Goal: Task Accomplishment & Management: Manage account settings

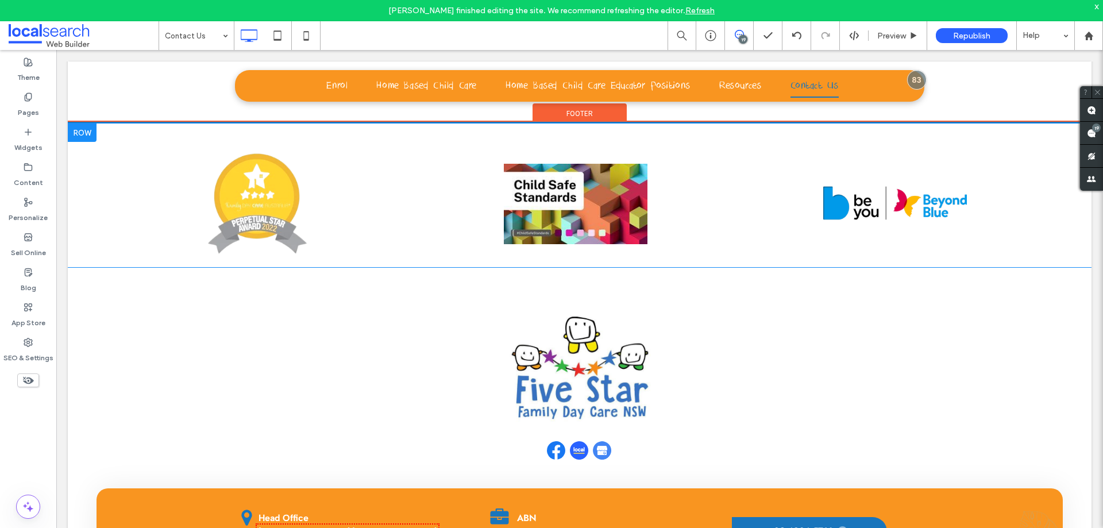
scroll to position [1119, 0]
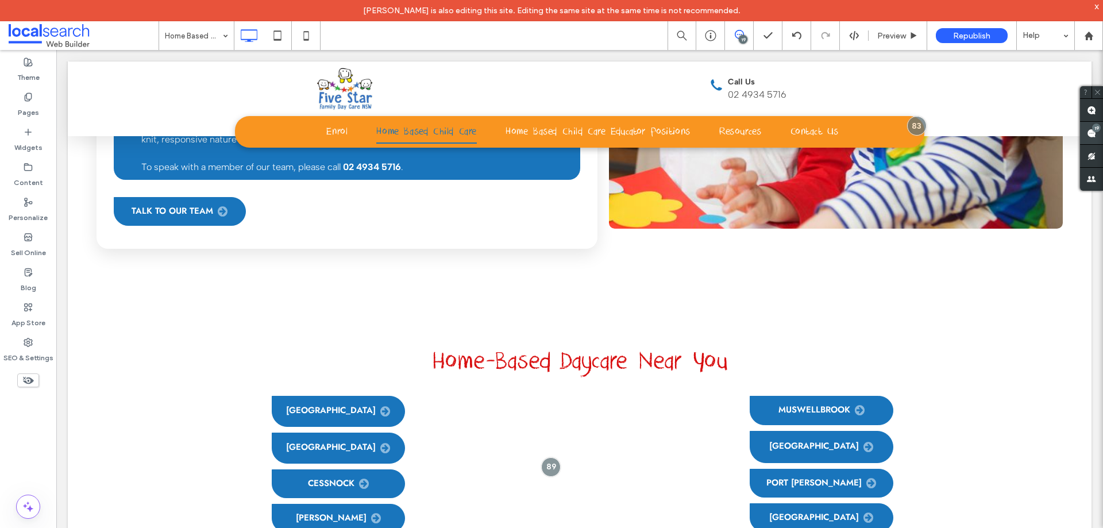
click at [1090, 132] on use at bounding box center [1090, 133] width 9 height 9
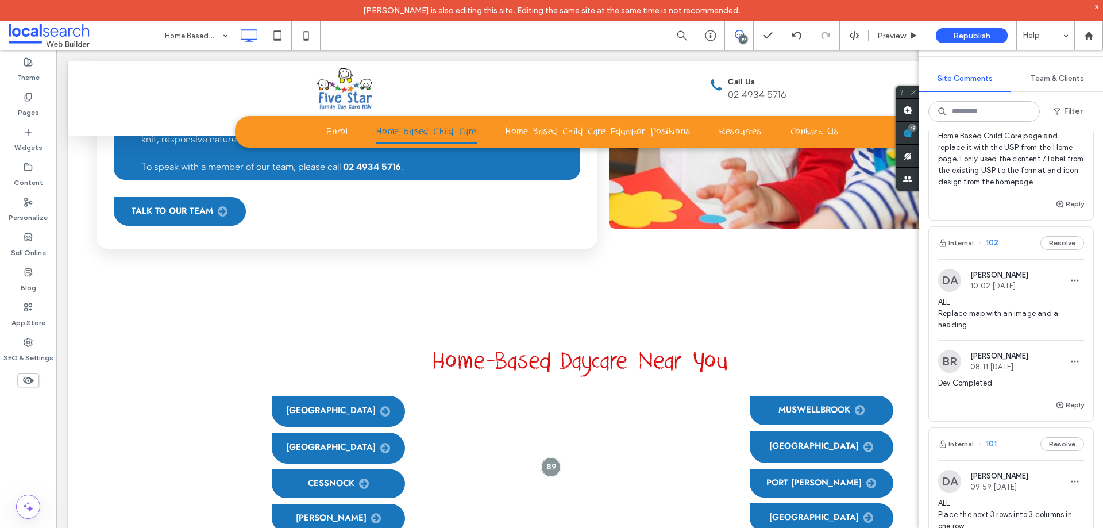
scroll to position [115, 0]
click at [312, 38] on icon at bounding box center [306, 35] width 23 height 23
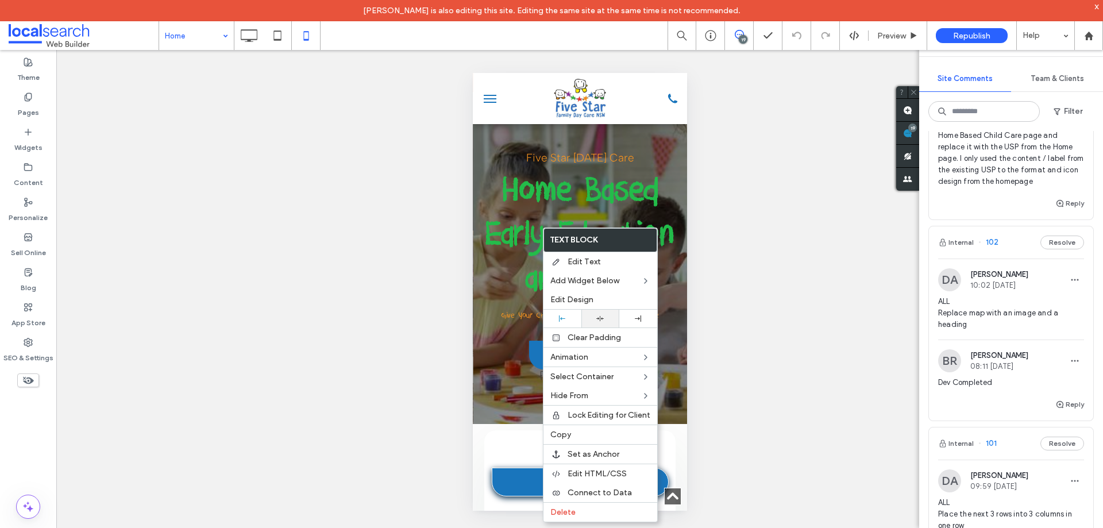
click at [598, 320] on icon at bounding box center [599, 318] width 7 height 7
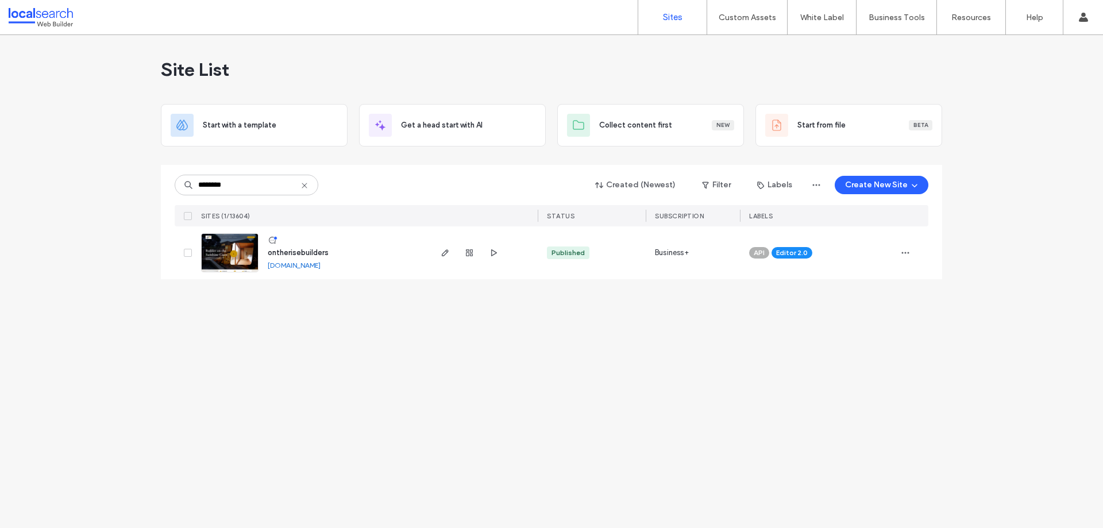
type input "********"
click at [440, 261] on div at bounding box center [469, 252] width 62 height 53
click at [443, 256] on use "button" at bounding box center [445, 252] width 7 height 7
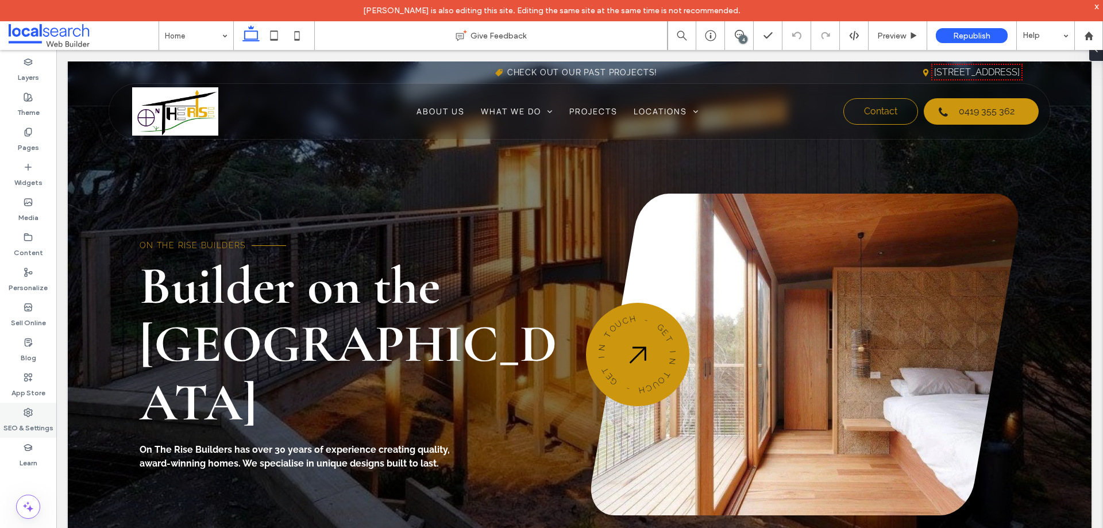
click at [33, 412] on div "SEO & Settings" at bounding box center [28, 420] width 56 height 35
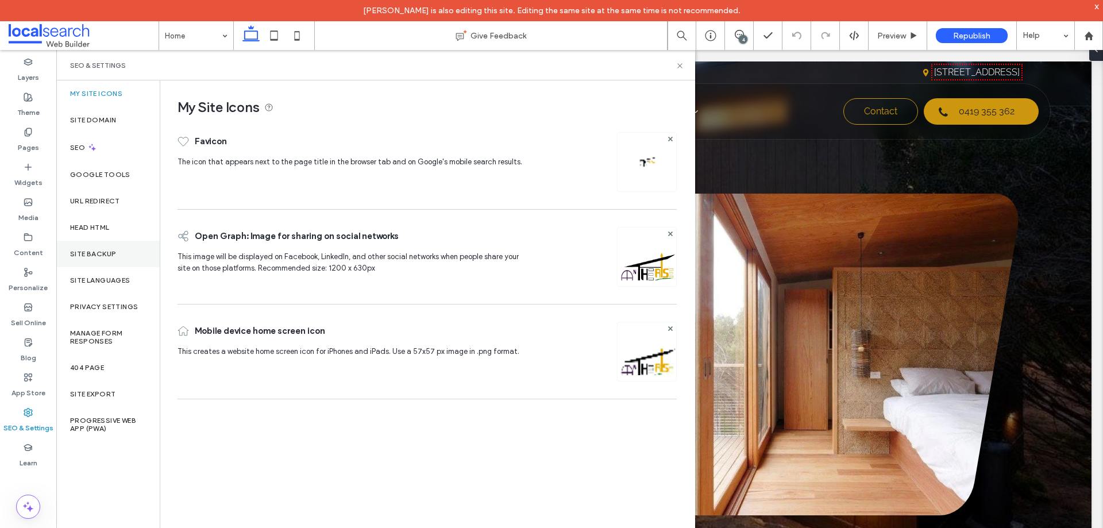
click at [105, 251] on label "Site Backup" at bounding box center [93, 254] width 46 height 8
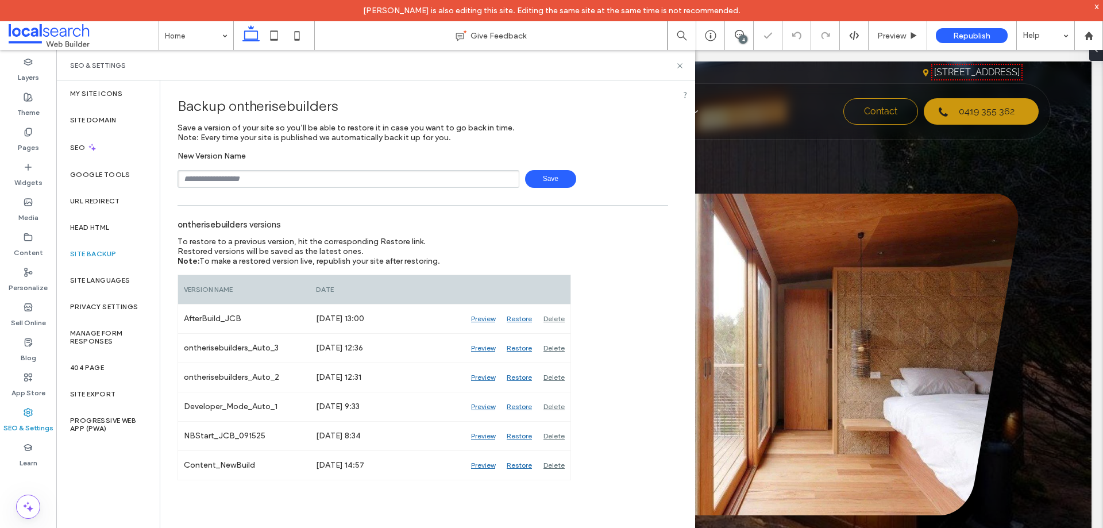
click at [299, 180] on input "text" at bounding box center [348, 179] width 342 height 18
type input "**********"
click at [560, 185] on span "Save" at bounding box center [550, 179] width 51 height 18
click at [20, 245] on label "Content" at bounding box center [28, 250] width 29 height 16
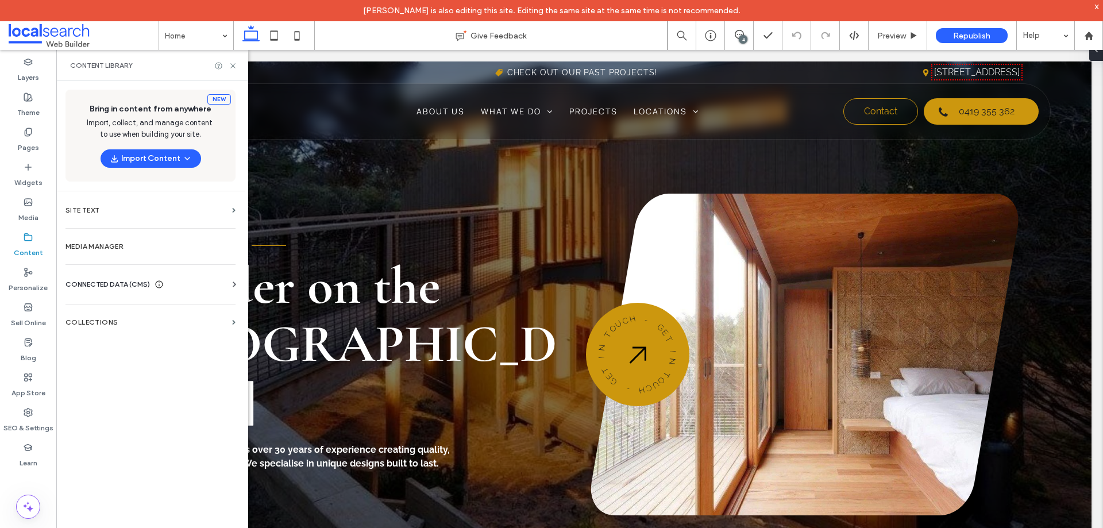
click at [127, 288] on span "CONNECTED DATA (CMS)" at bounding box center [107, 284] width 84 height 11
click at [157, 314] on label "Business Info" at bounding box center [153, 312] width 156 height 8
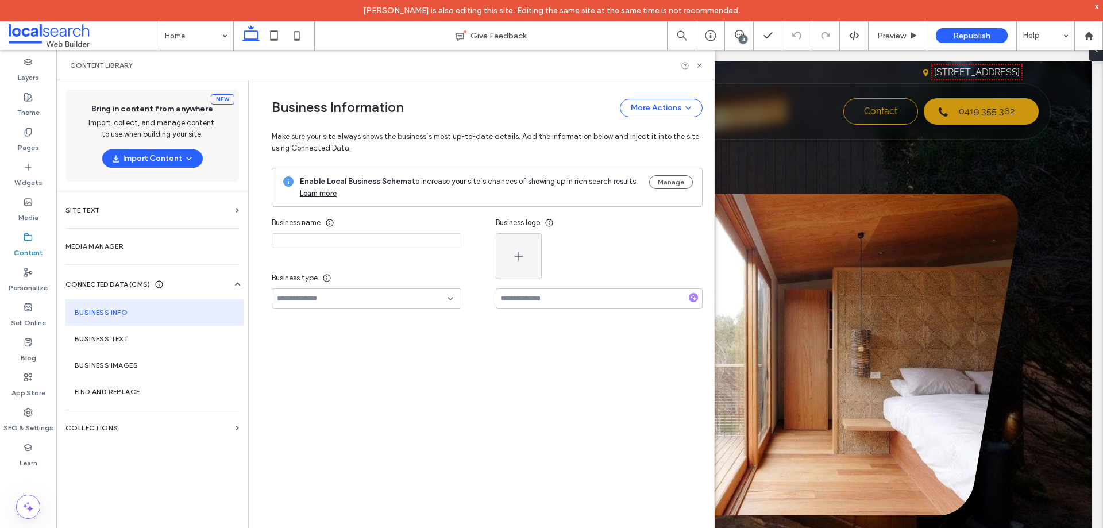
type input "**********"
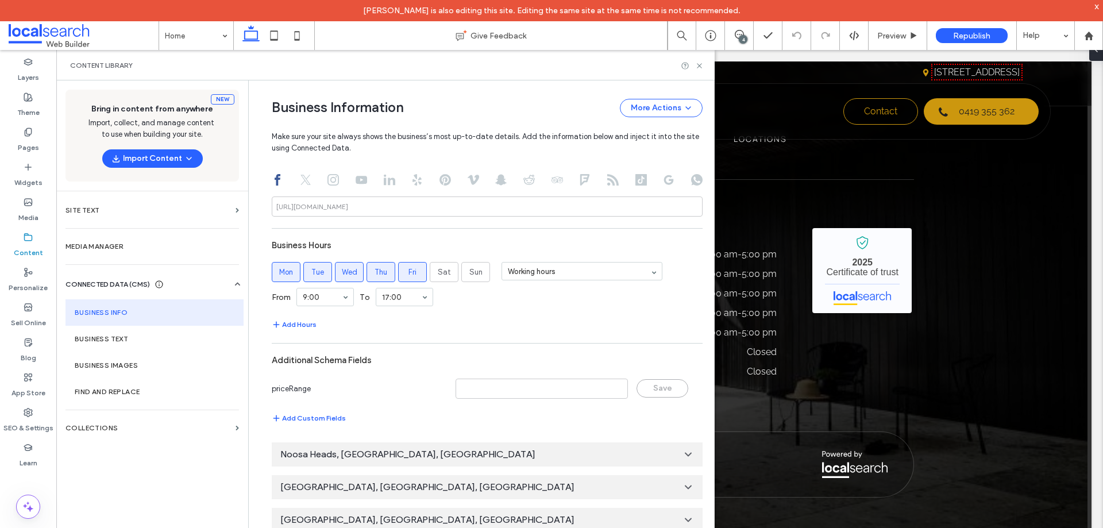
scroll to position [641, 0]
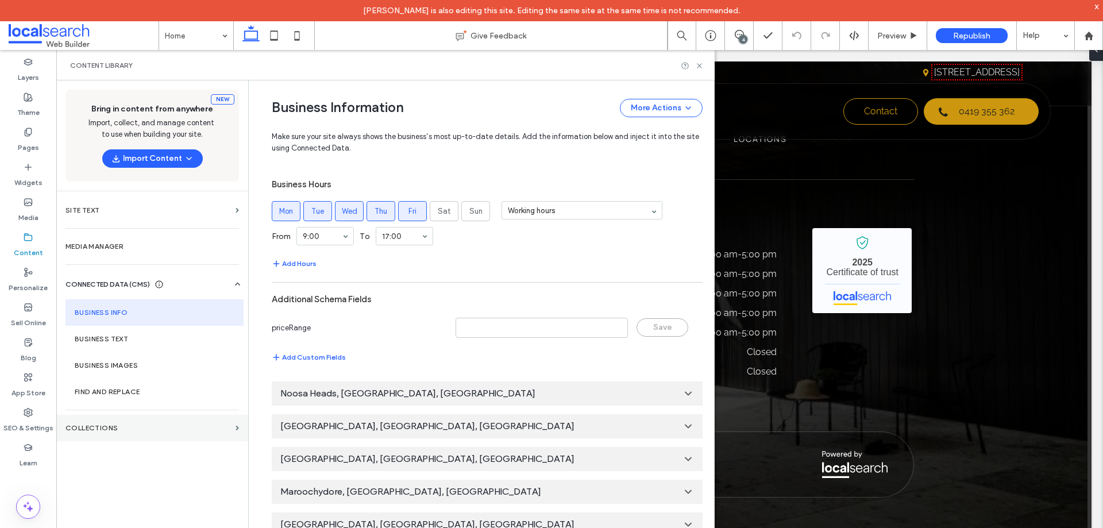
click at [145, 430] on label "Collections" at bounding box center [147, 428] width 165 height 8
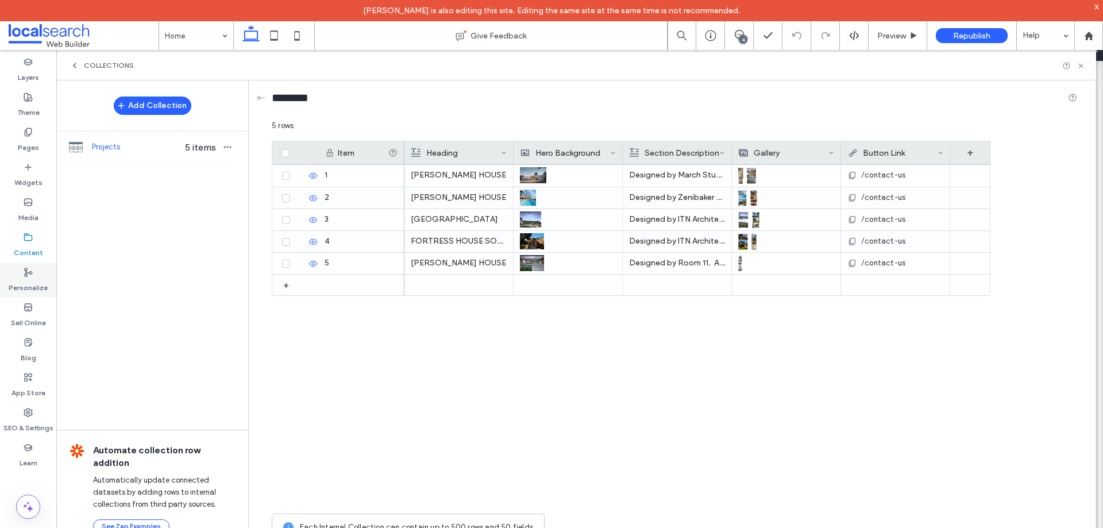
click at [18, 275] on div "Personalize" at bounding box center [28, 279] width 56 height 35
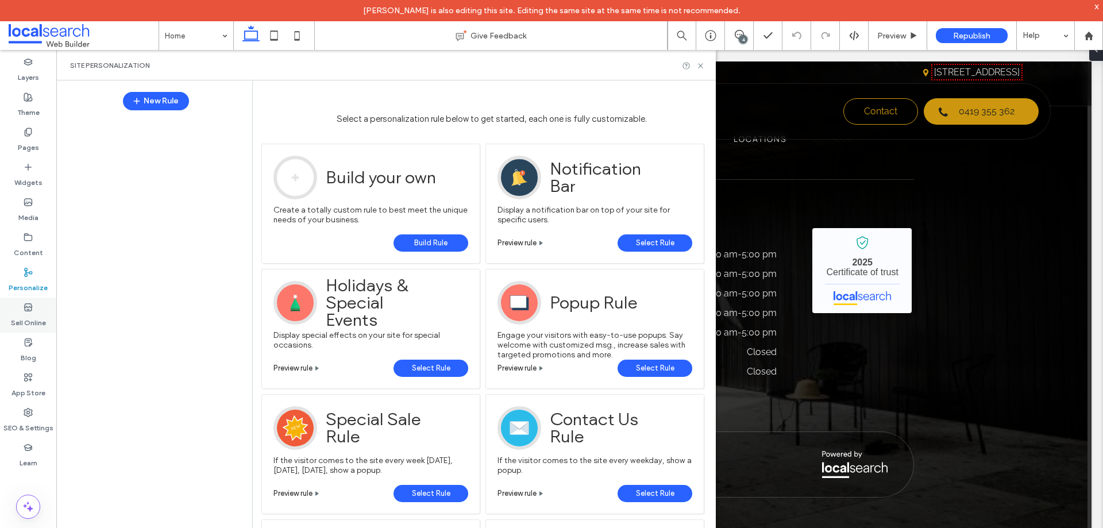
click at [36, 314] on label "Sell Online" at bounding box center [28, 320] width 35 height 16
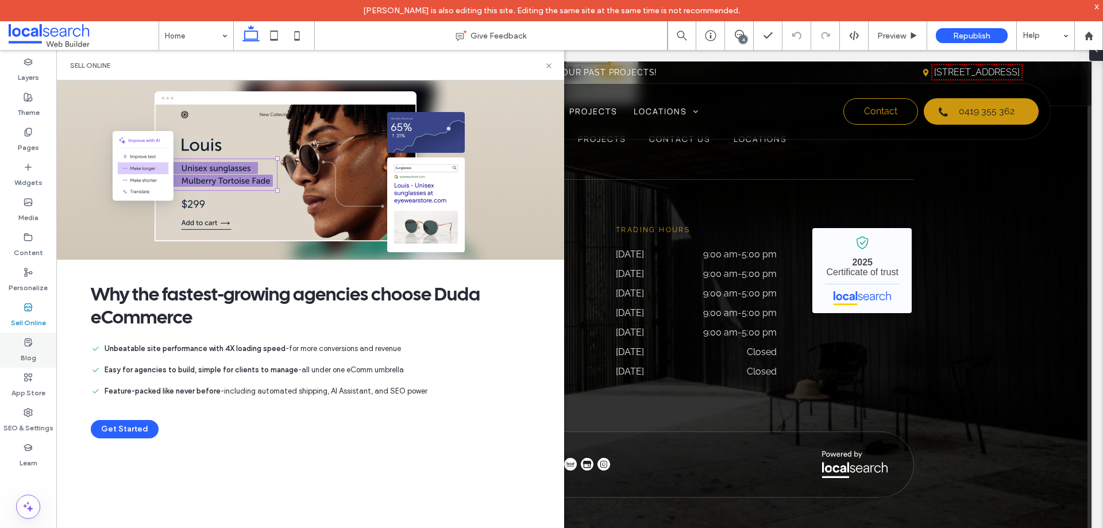
click at [26, 363] on div "Blog" at bounding box center [28, 349] width 56 height 35
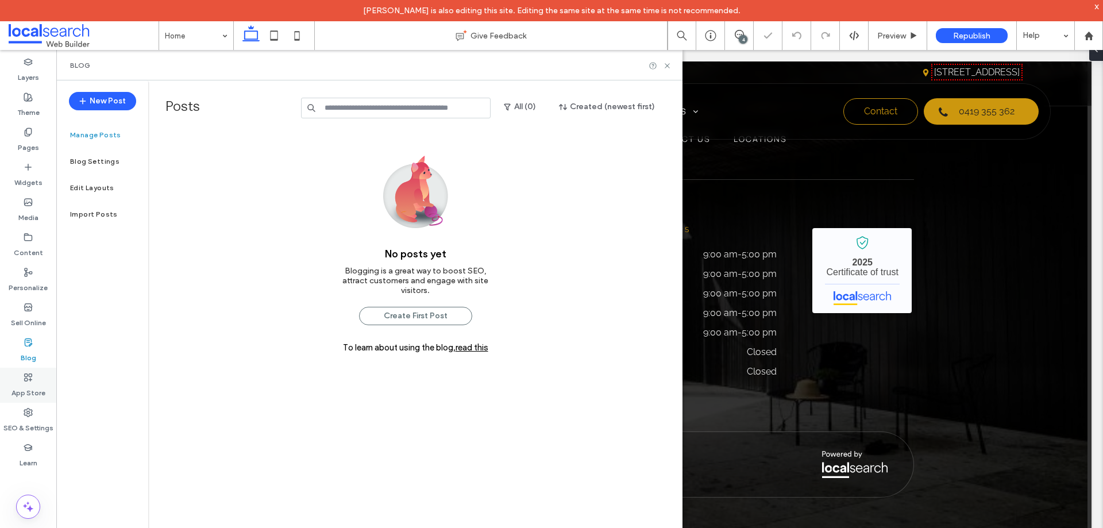
click at [39, 392] on label "App Store" at bounding box center [28, 390] width 34 height 16
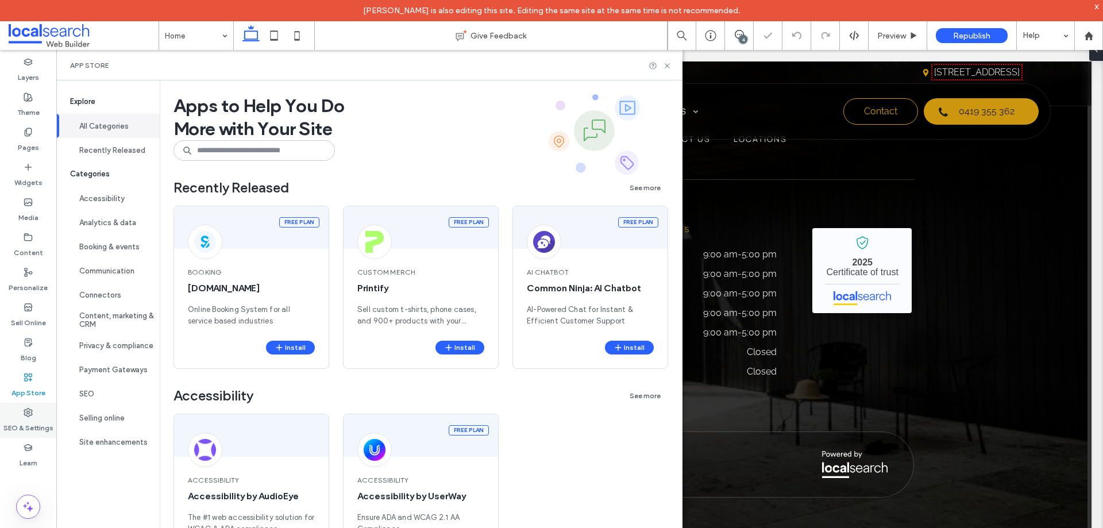
click at [36, 419] on label "SEO & Settings" at bounding box center [28, 425] width 50 height 16
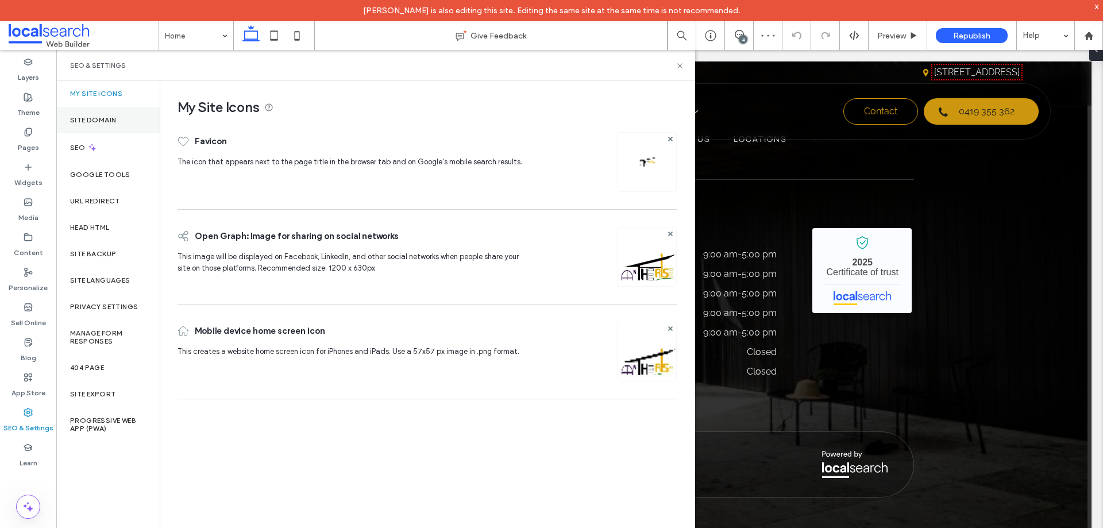
click at [102, 119] on label "Site Domain" at bounding box center [93, 120] width 46 height 8
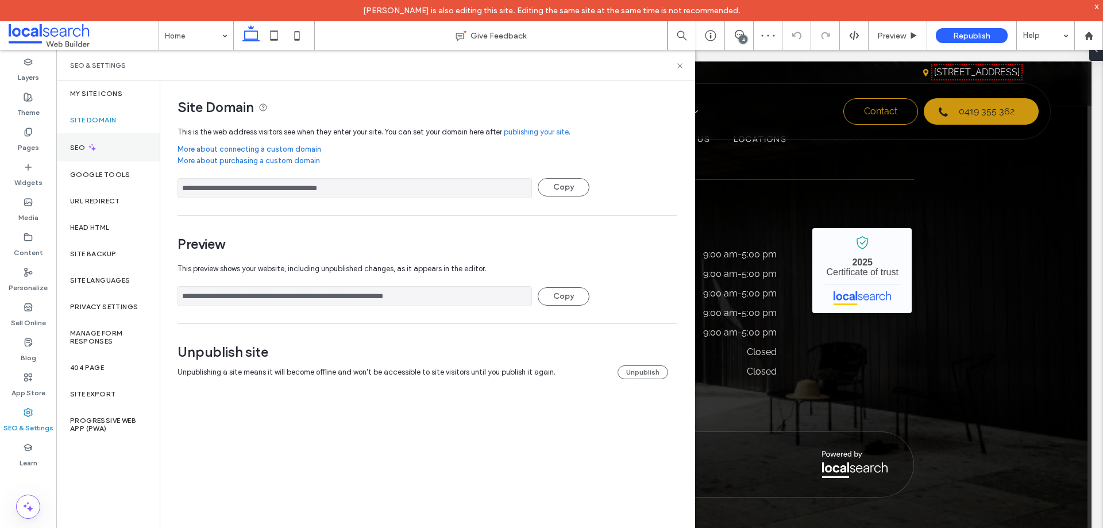
click at [87, 146] on label "SEO" at bounding box center [78, 148] width 17 height 8
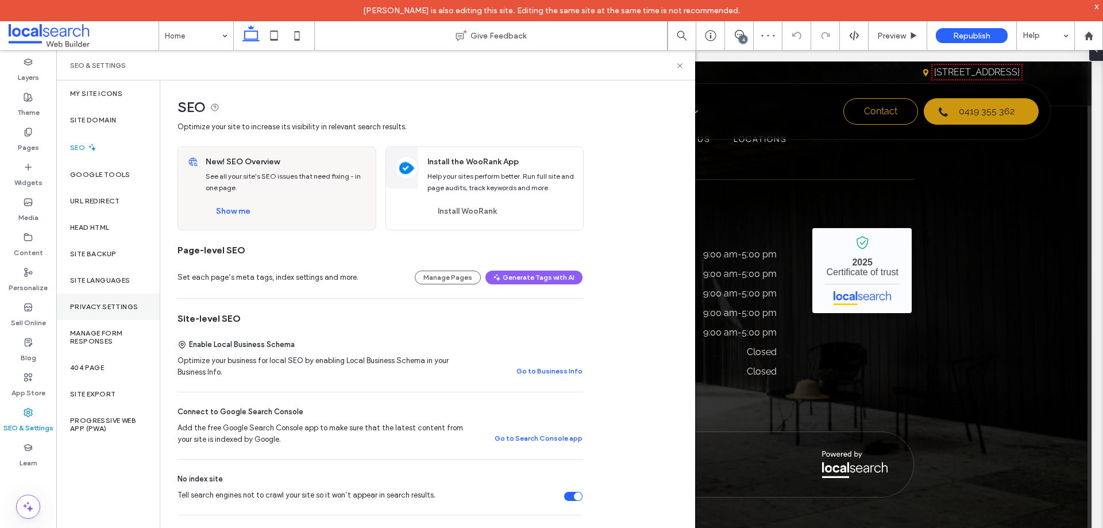
click at [117, 305] on label "Privacy Settings" at bounding box center [104, 307] width 68 height 8
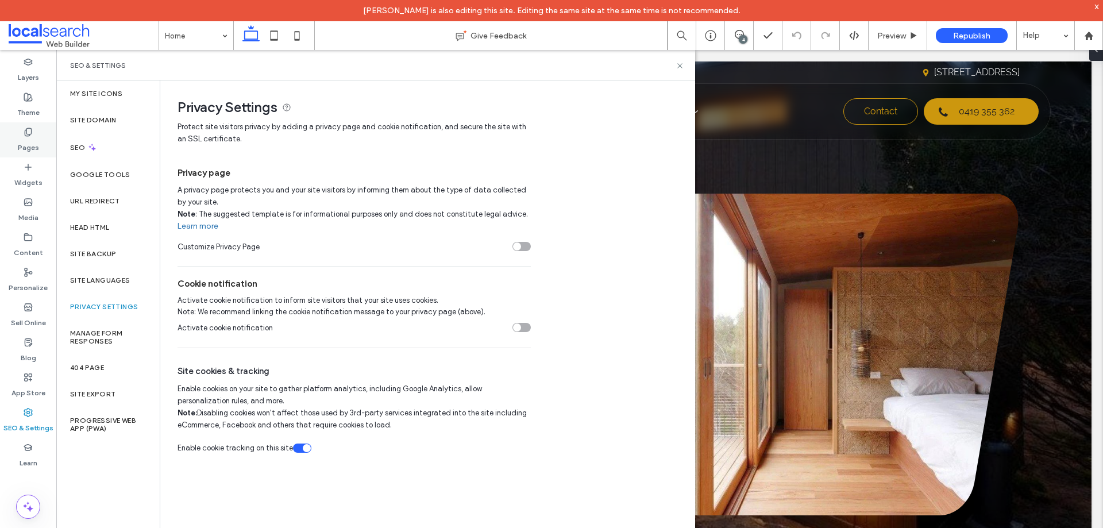
scroll to position [0, 0]
click at [28, 138] on label "Pages" at bounding box center [28, 145] width 21 height 16
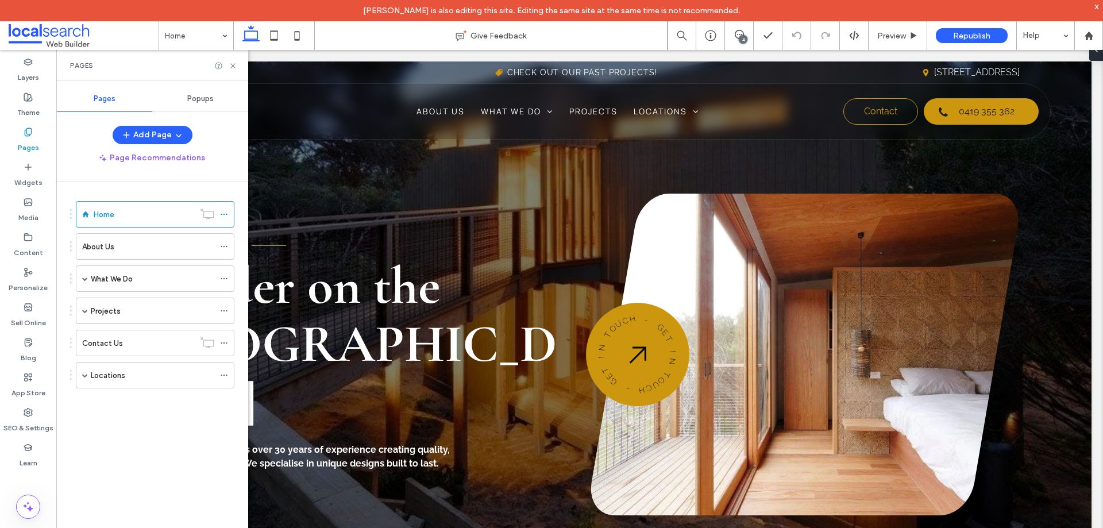
click at [199, 102] on span "Privacy Settings" at bounding box center [426, 107] width 499 height 17
click at [204, 98] on span "Popups" at bounding box center [200, 98] width 26 height 9
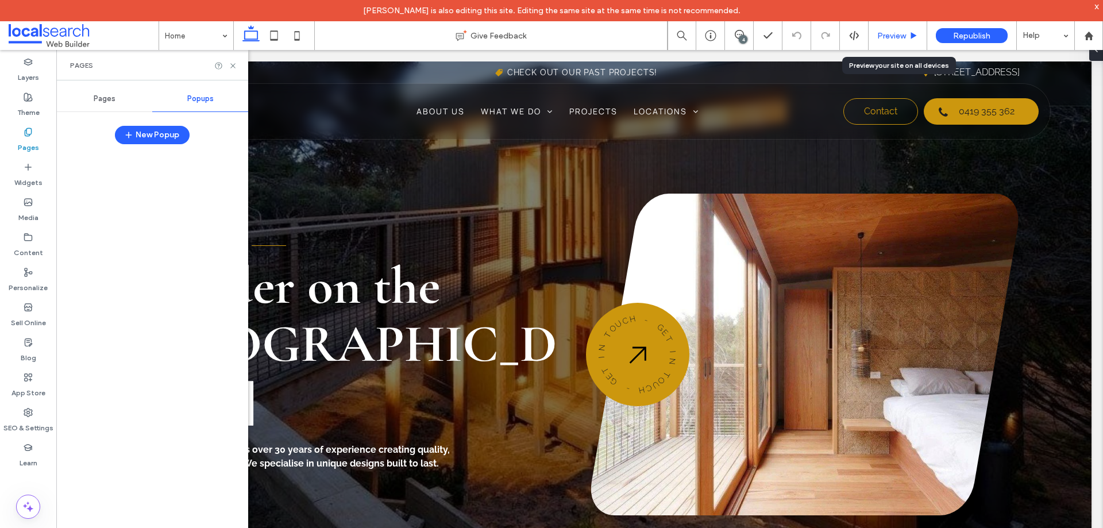
drag, startPoint x: 893, startPoint y: 38, endPoint x: 677, endPoint y: 208, distance: 274.8
click at [893, 38] on span "Preview" at bounding box center [891, 36] width 29 height 10
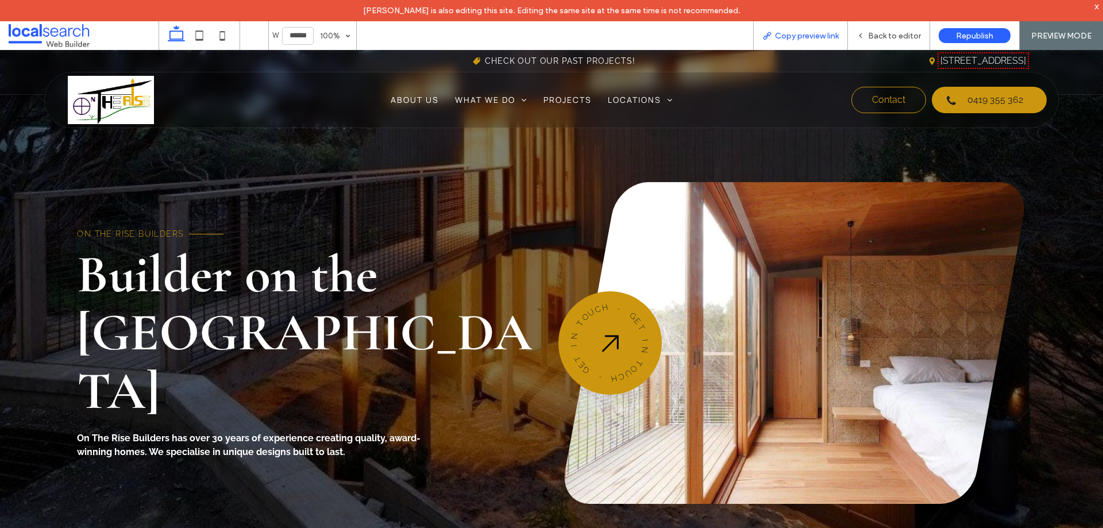
click at [823, 33] on span "Copy preview link" at bounding box center [807, 36] width 64 height 10
click at [880, 31] on span "Back to editor" at bounding box center [894, 36] width 53 height 10
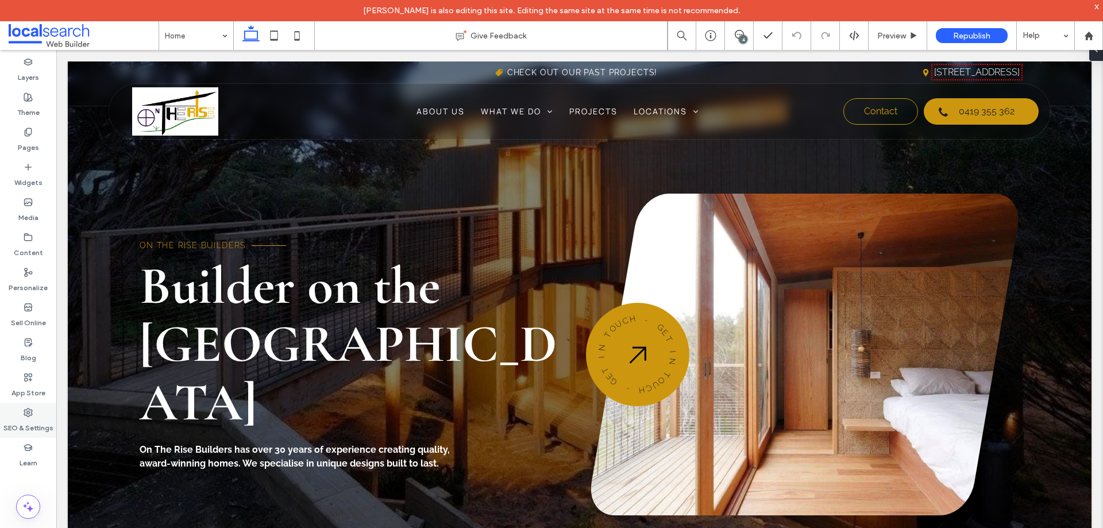
click at [34, 423] on label "SEO & Settings" at bounding box center [28, 425] width 50 height 16
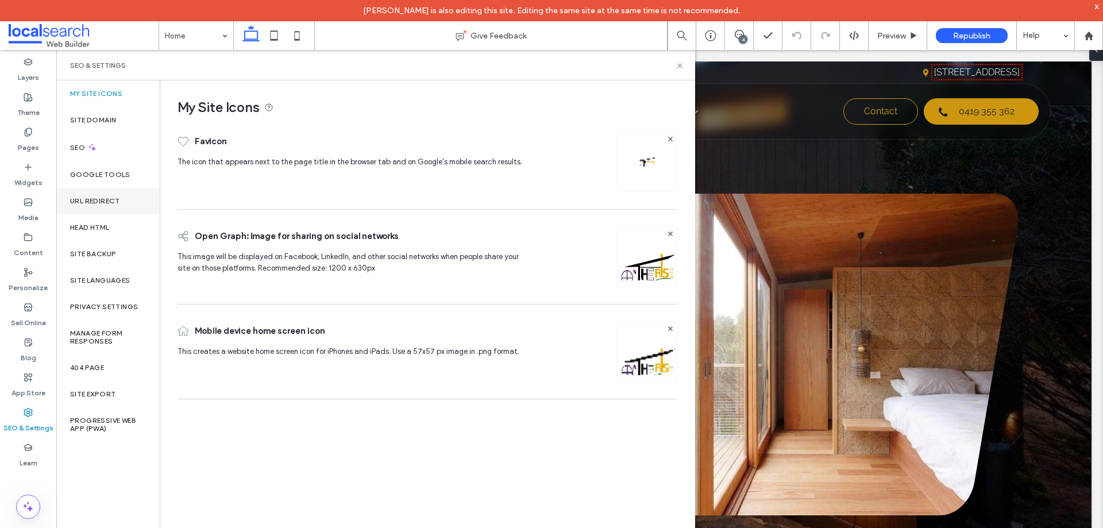
click at [100, 200] on label "URL Redirect" at bounding box center [95, 201] width 50 height 8
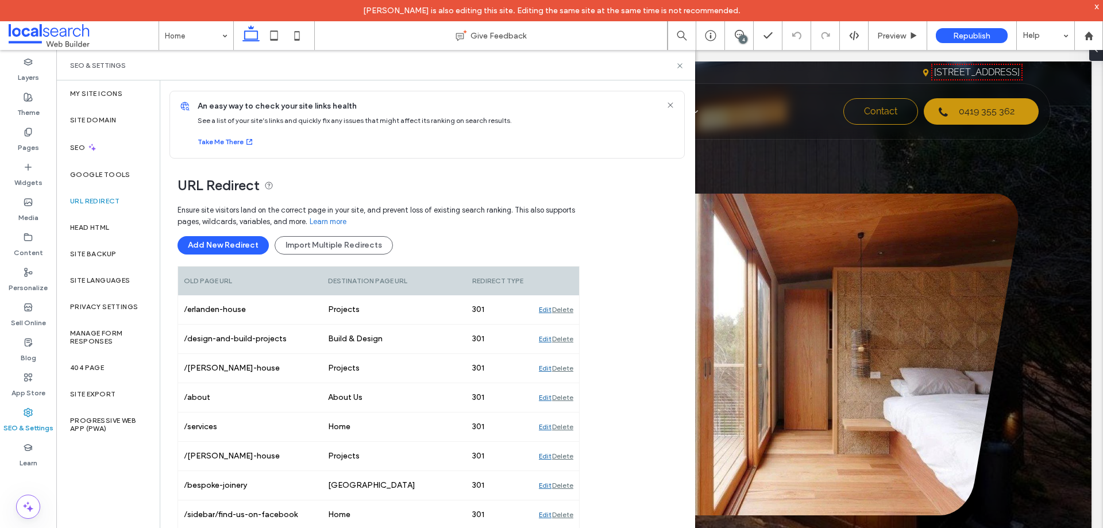
scroll to position [254, 0]
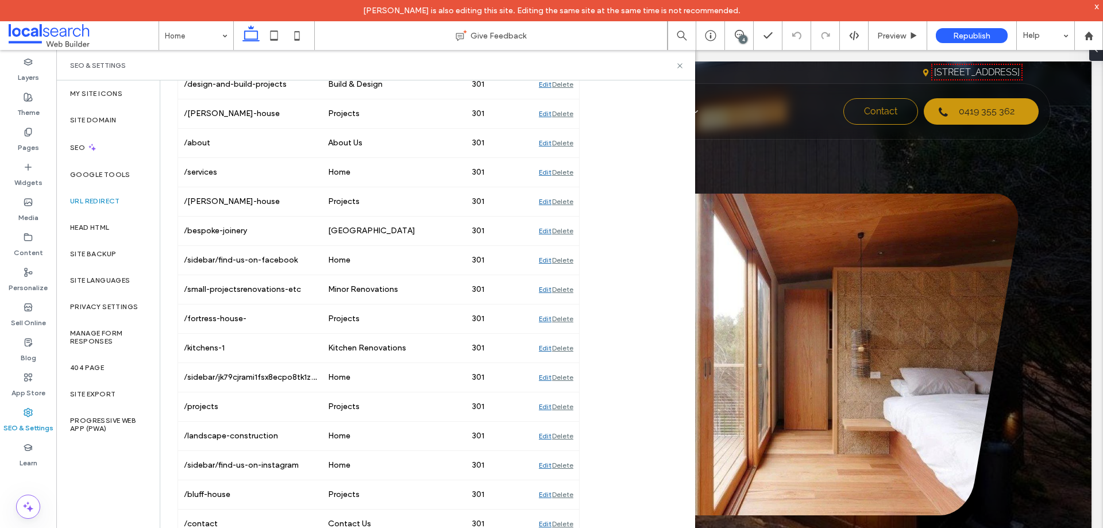
click at [744, 38] on div "4" at bounding box center [742, 39] width 9 height 9
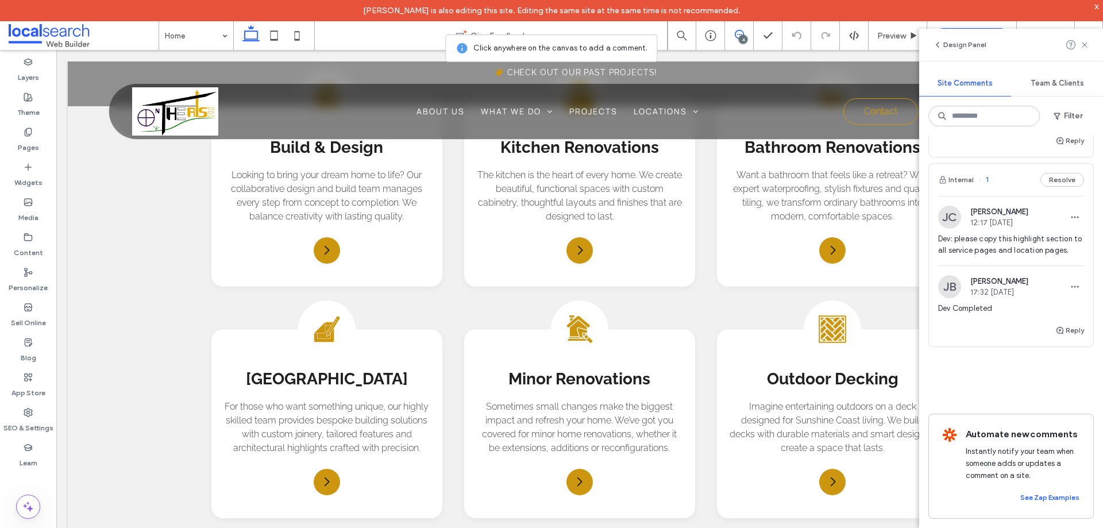
scroll to position [1263, 0]
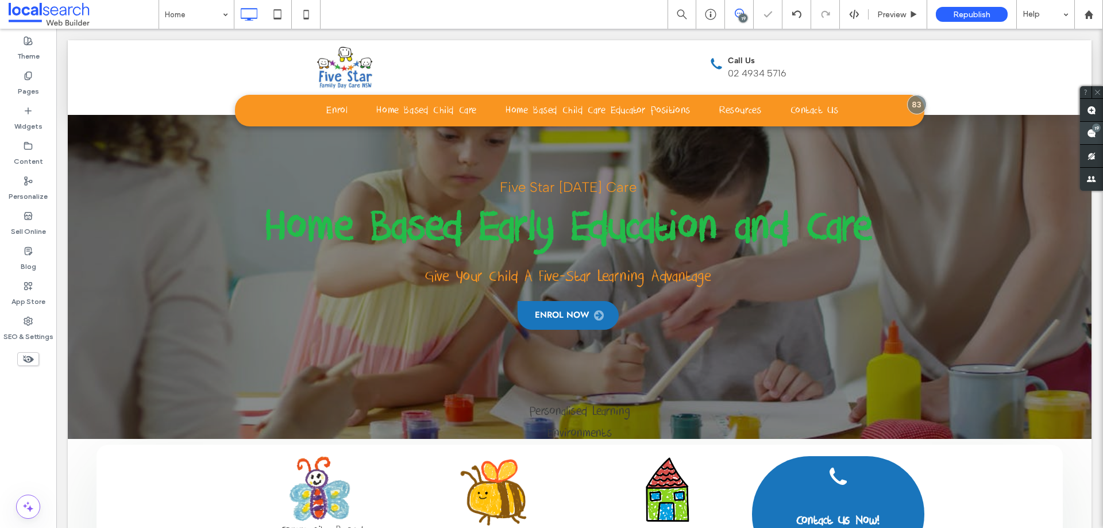
click at [1095, 131] on div "19" at bounding box center [1096, 127] width 9 height 9
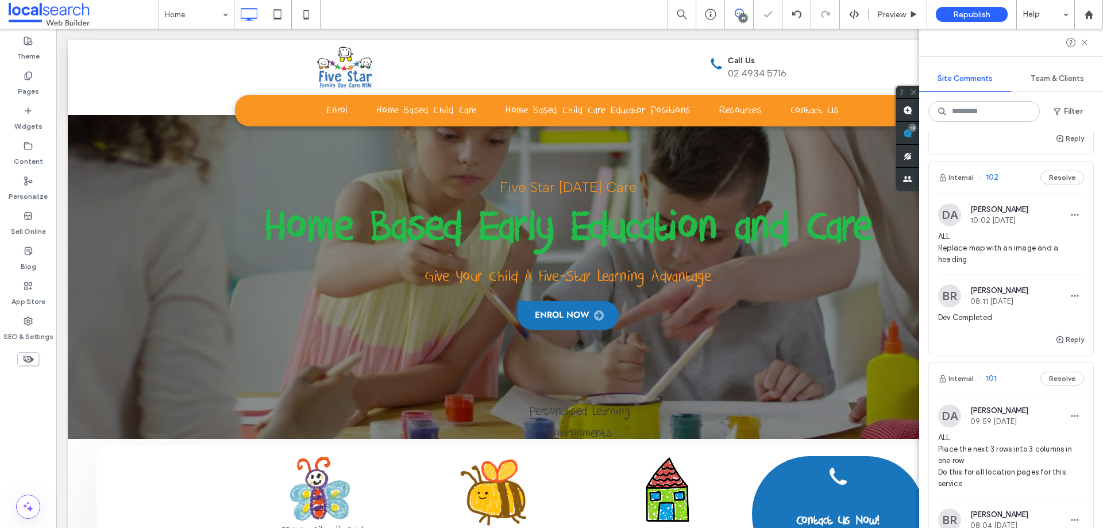
scroll to position [345, 0]
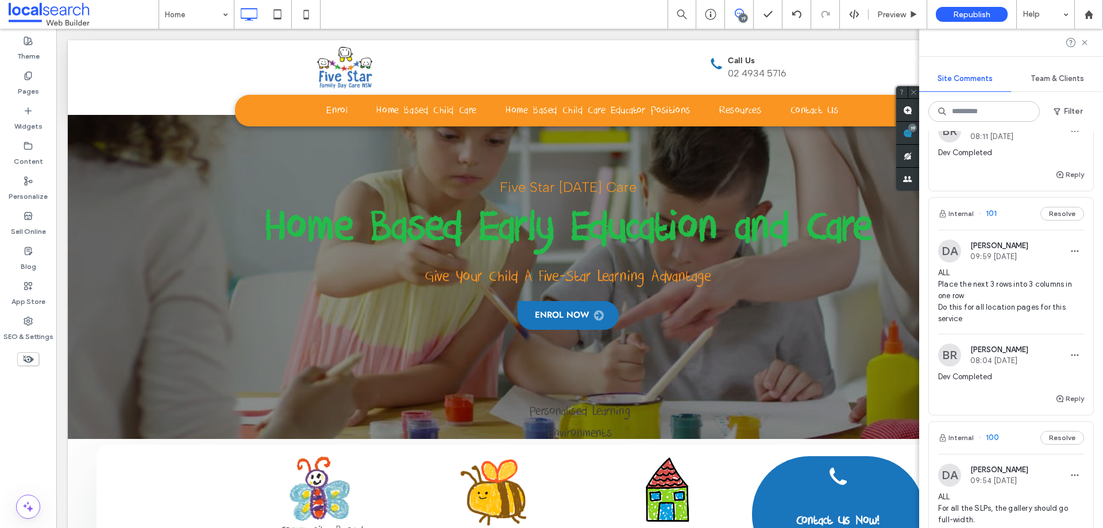
click at [1006, 296] on span "ALL Place the next 3 rows into 3 columns in one row Do this for all location pa…" at bounding box center [1011, 295] width 146 height 57
